Goal: Find specific page/section: Find specific page/section

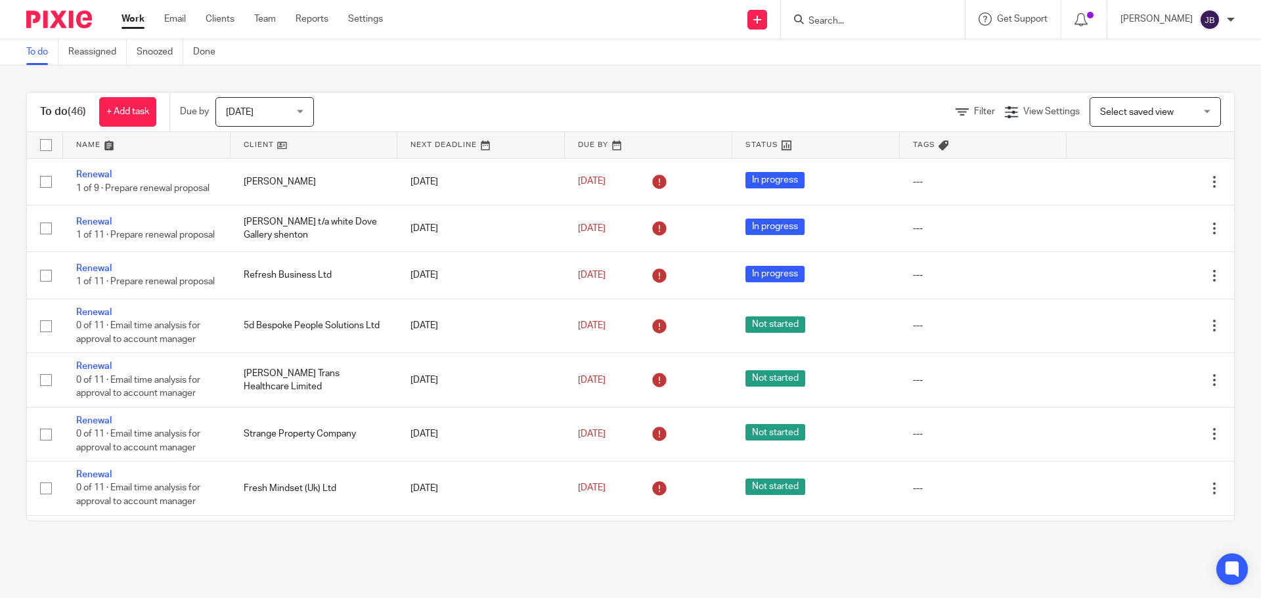
click at [890, 16] on input "Search" at bounding box center [866, 22] width 118 height 12
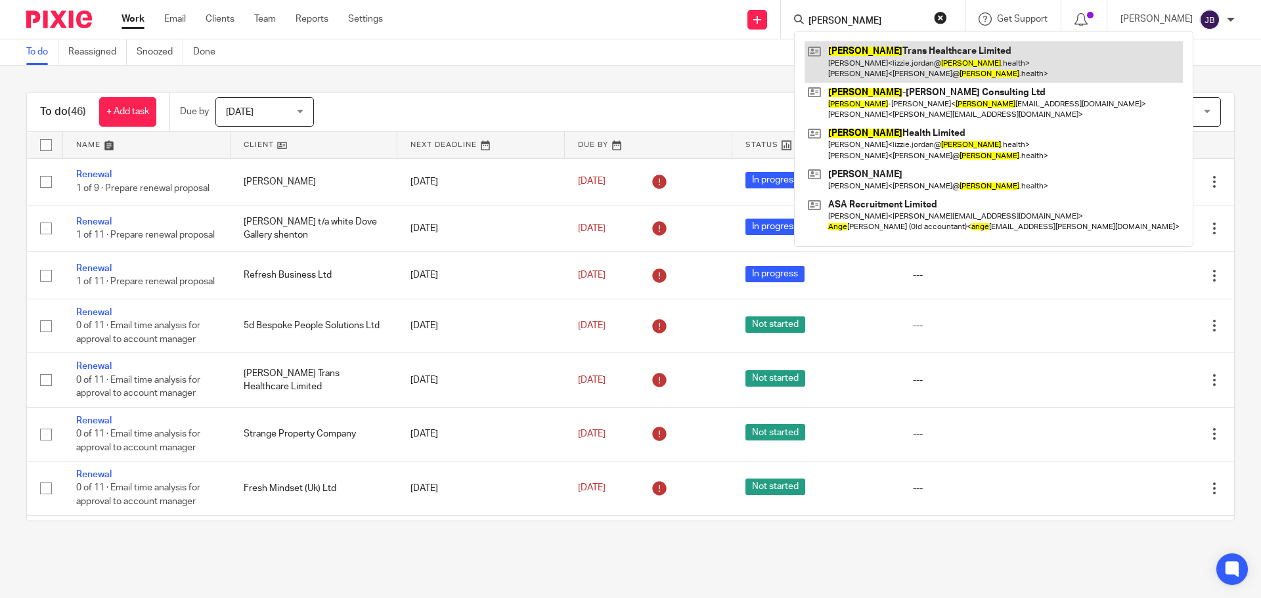
type input "[PERSON_NAME]"
click at [888, 52] on link at bounding box center [993, 61] width 378 height 41
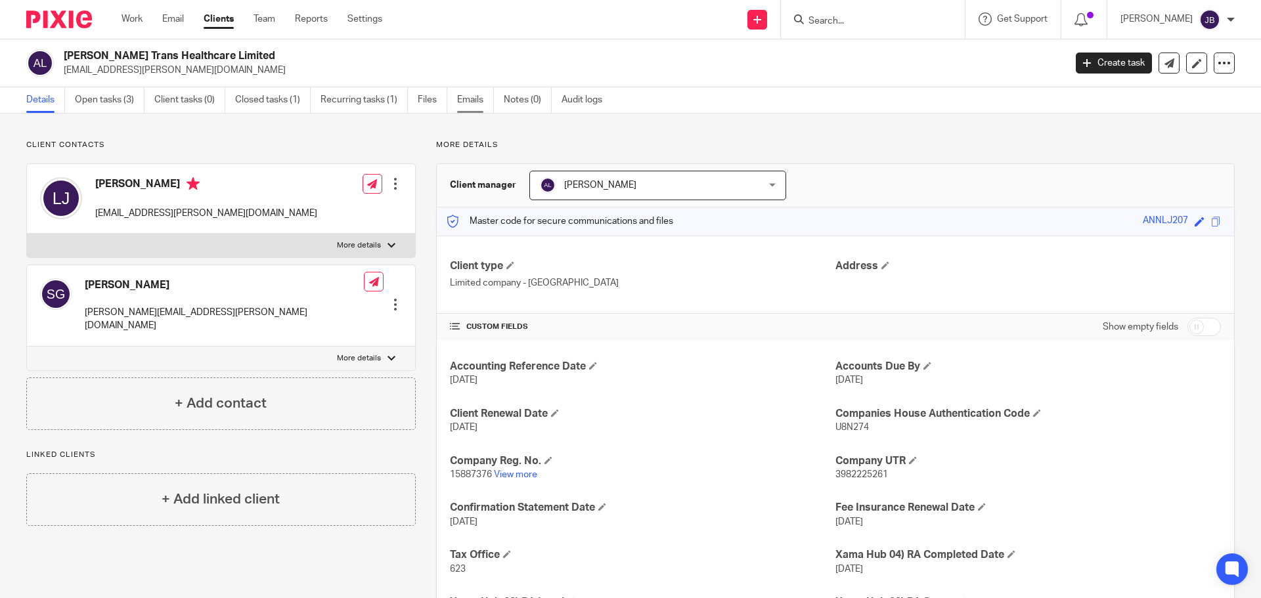
click at [480, 104] on link "Emails" at bounding box center [475, 100] width 37 height 26
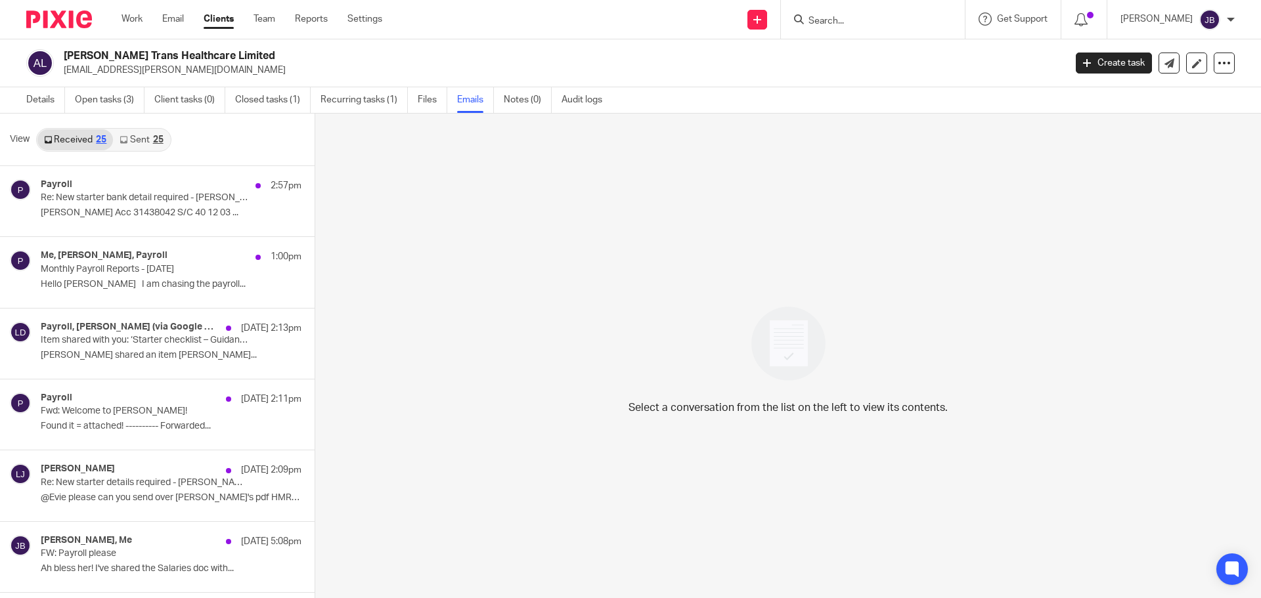
click at [133, 142] on link "Sent 25" at bounding box center [141, 139] width 56 height 21
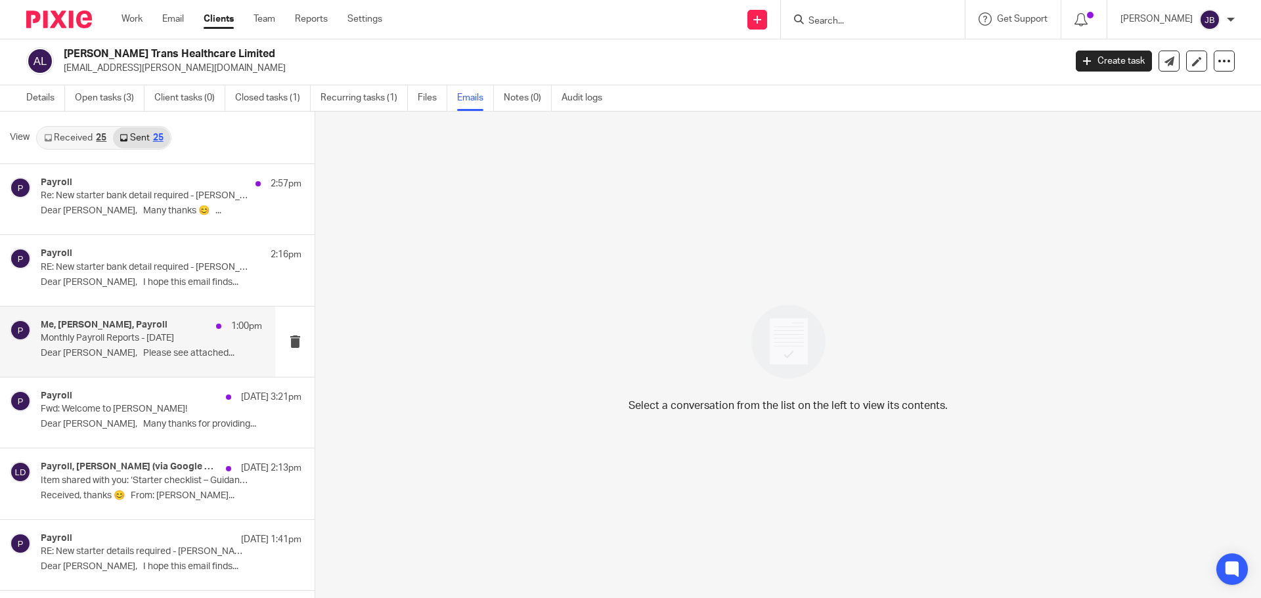
click at [144, 334] on p "Monthly Payroll Reports - September 2025" at bounding box center [129, 338] width 177 height 11
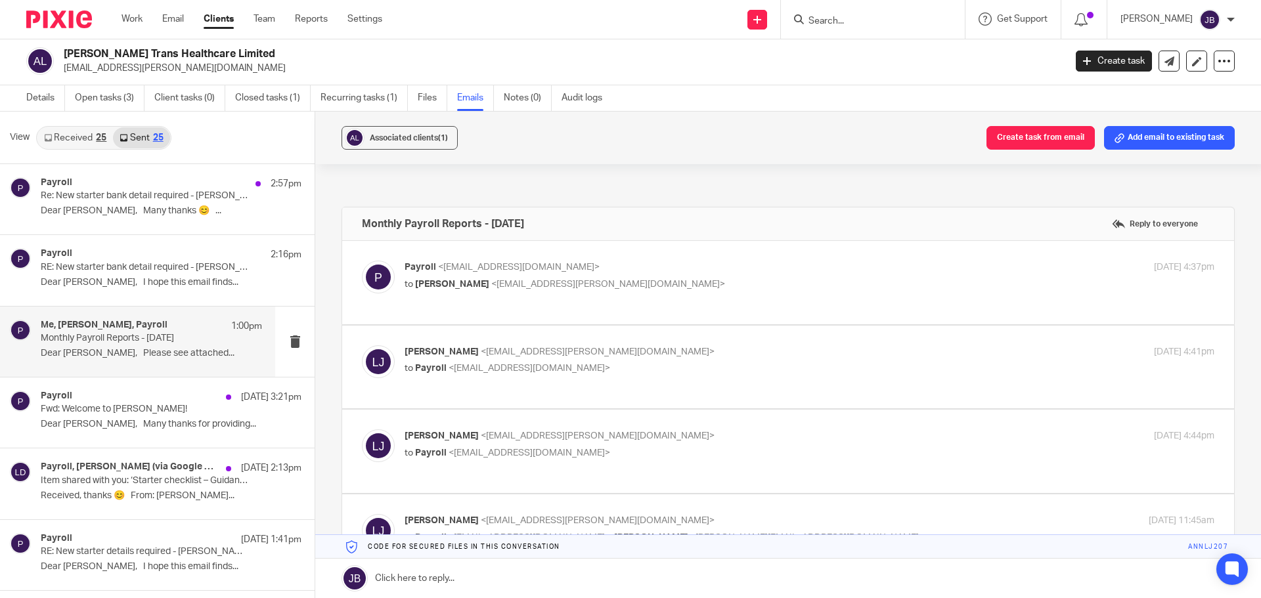
scroll to position [0, 0]
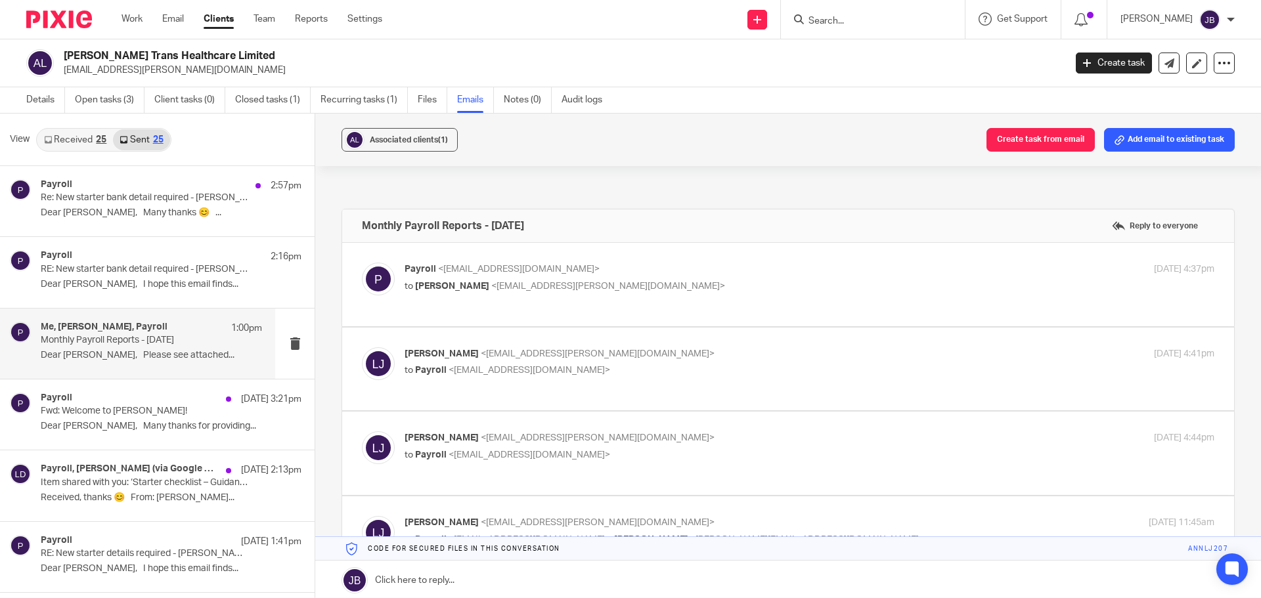
click at [616, 301] on div "Payroll <payroll@lilleyandco.net> to Lizzie Jordan <lizzie.jordan@anne.health> …" at bounding box center [788, 285] width 852 height 44
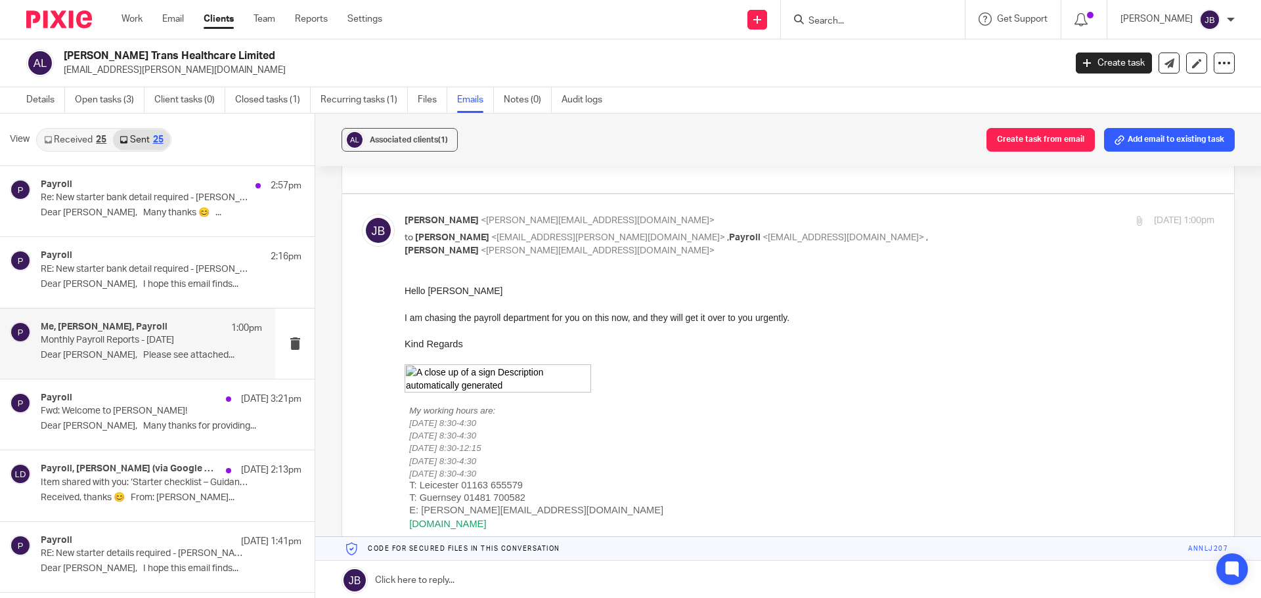
scroll to position [124, 0]
